Goal: Check status: Check status

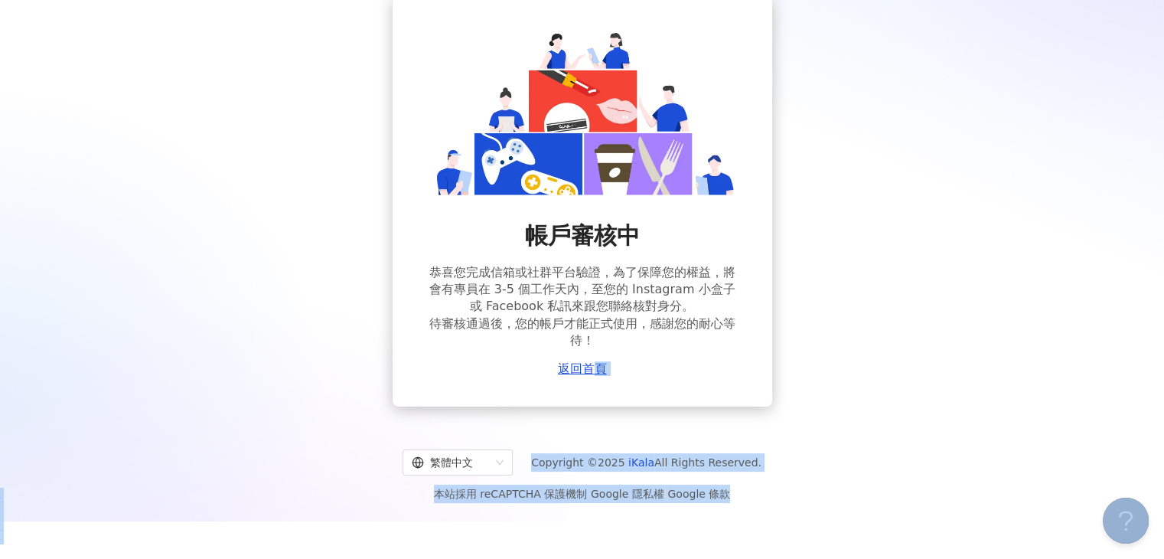
click at [894, 425] on div "繁體中文 Copyright © 2025 iKala All Rights Reserved. 本站採用 reCAPTCHA 保護機制 | Google 隱…" at bounding box center [582, 470] width 1164 height 103
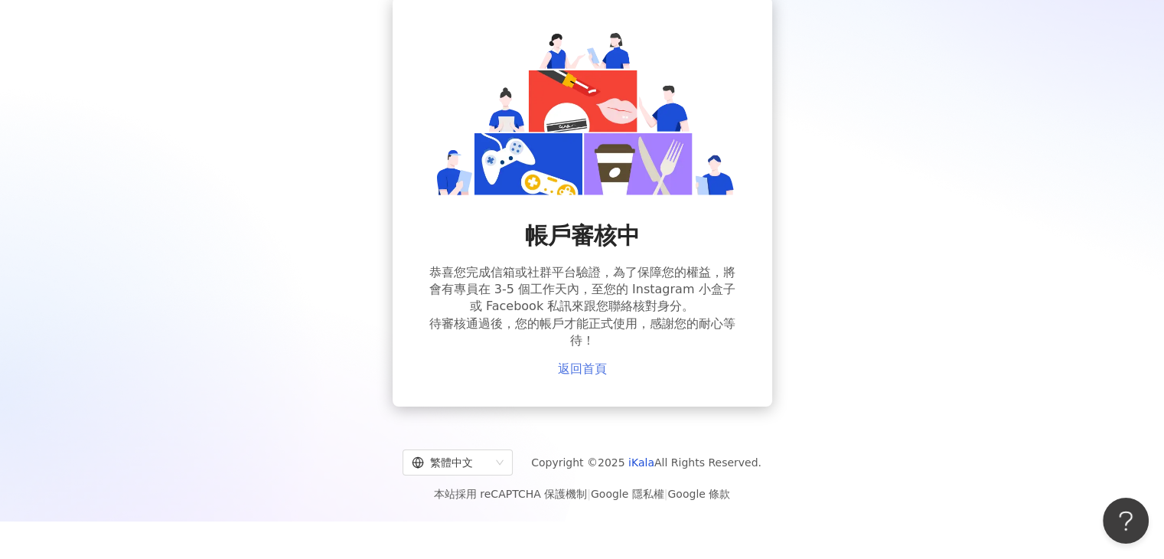
click at [575, 366] on link "返回首頁" at bounding box center [582, 369] width 49 height 14
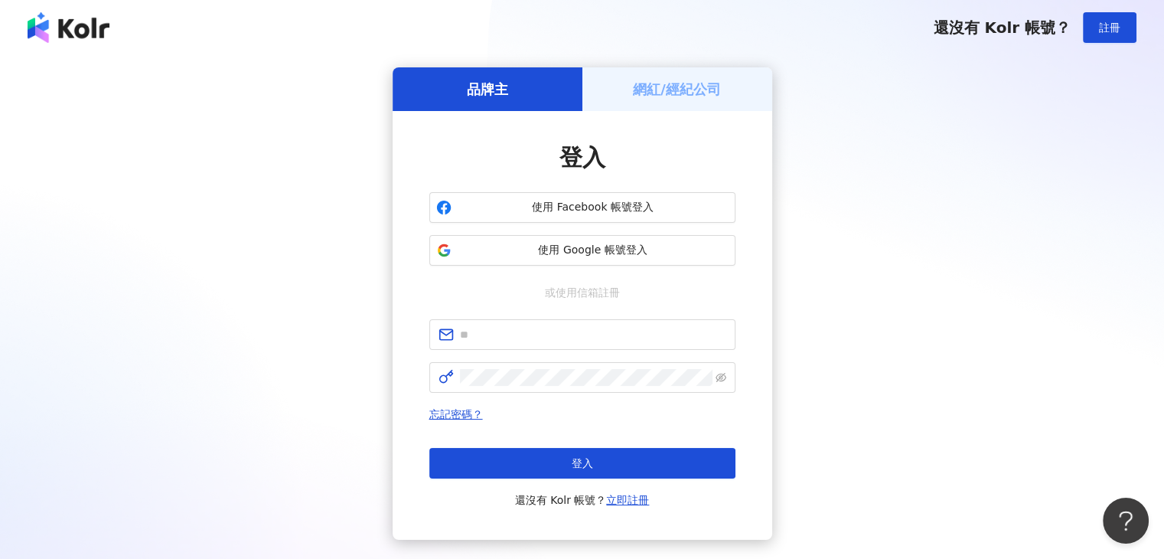
click at [95, 25] on img at bounding box center [69, 27] width 82 height 31
